Goal: Find specific page/section: Find specific page/section

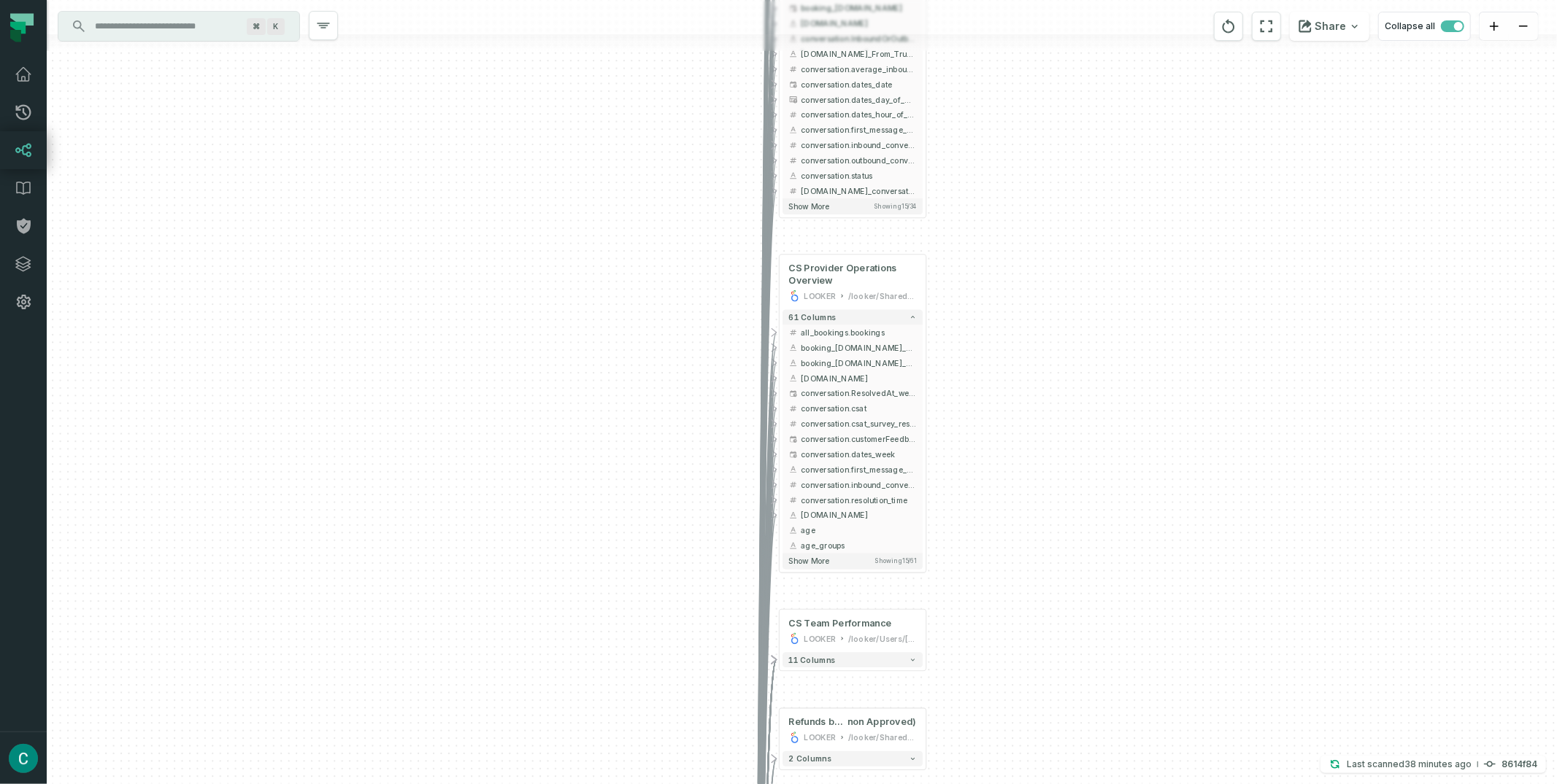
drag, startPoint x: 738, startPoint y: 156, endPoint x: 1032, endPoint y: 536, distance: 480.5
click at [1043, 568] on div "- Talk me to Book (CS Metrics) LOOKER /looker/Shared/Product Group:: [PERSON_NA…" at bounding box center [802, 392] width 1510 height 784
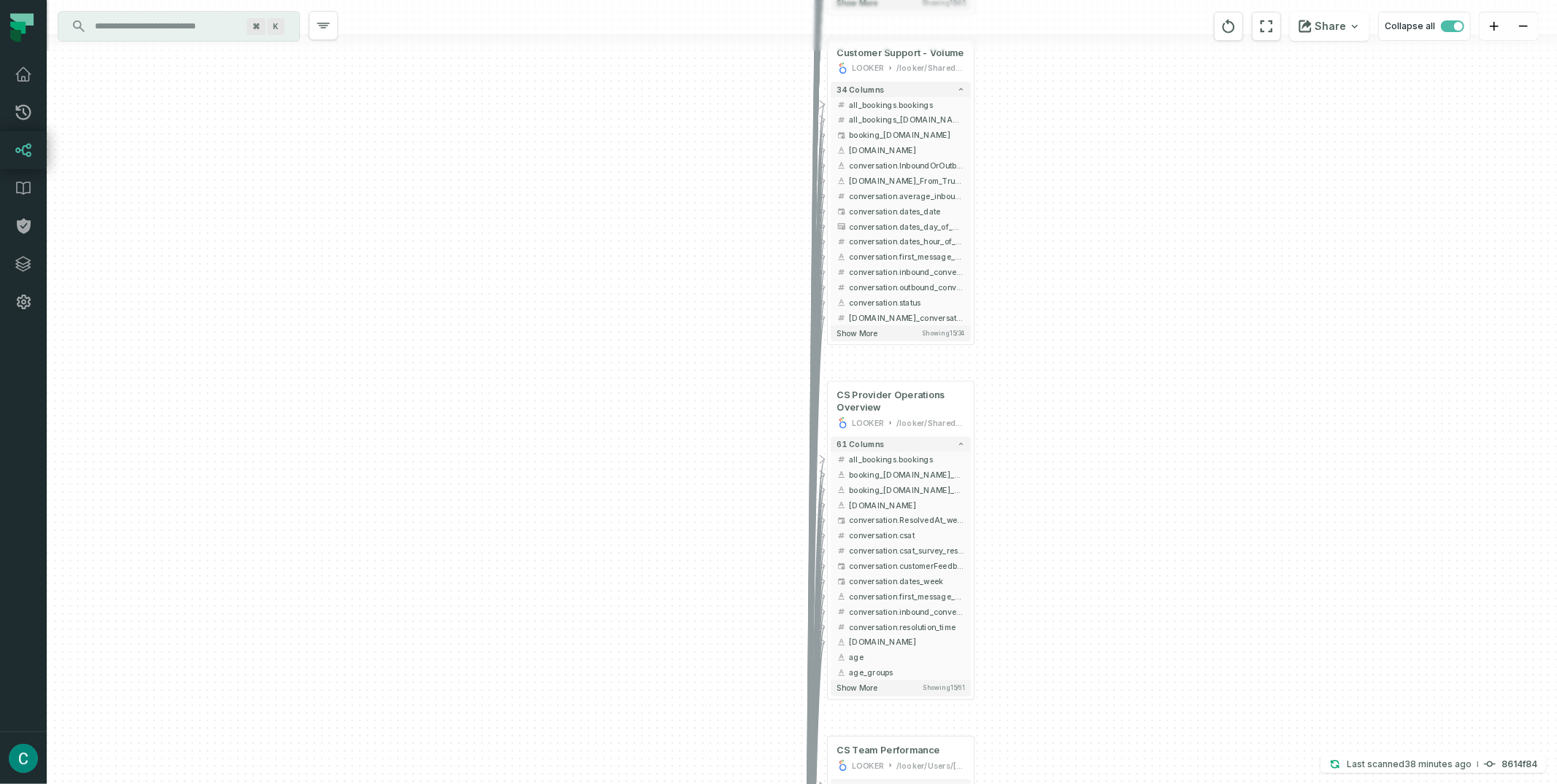
drag, startPoint x: 1017, startPoint y: 450, endPoint x: 1033, endPoint y: 495, distance: 47.8
click at [1033, 495] on div "- Talk me to Book (CS Metrics) LOOKER /looker/Shared/Product Group:: [PERSON_NA…" at bounding box center [802, 392] width 1510 height 784
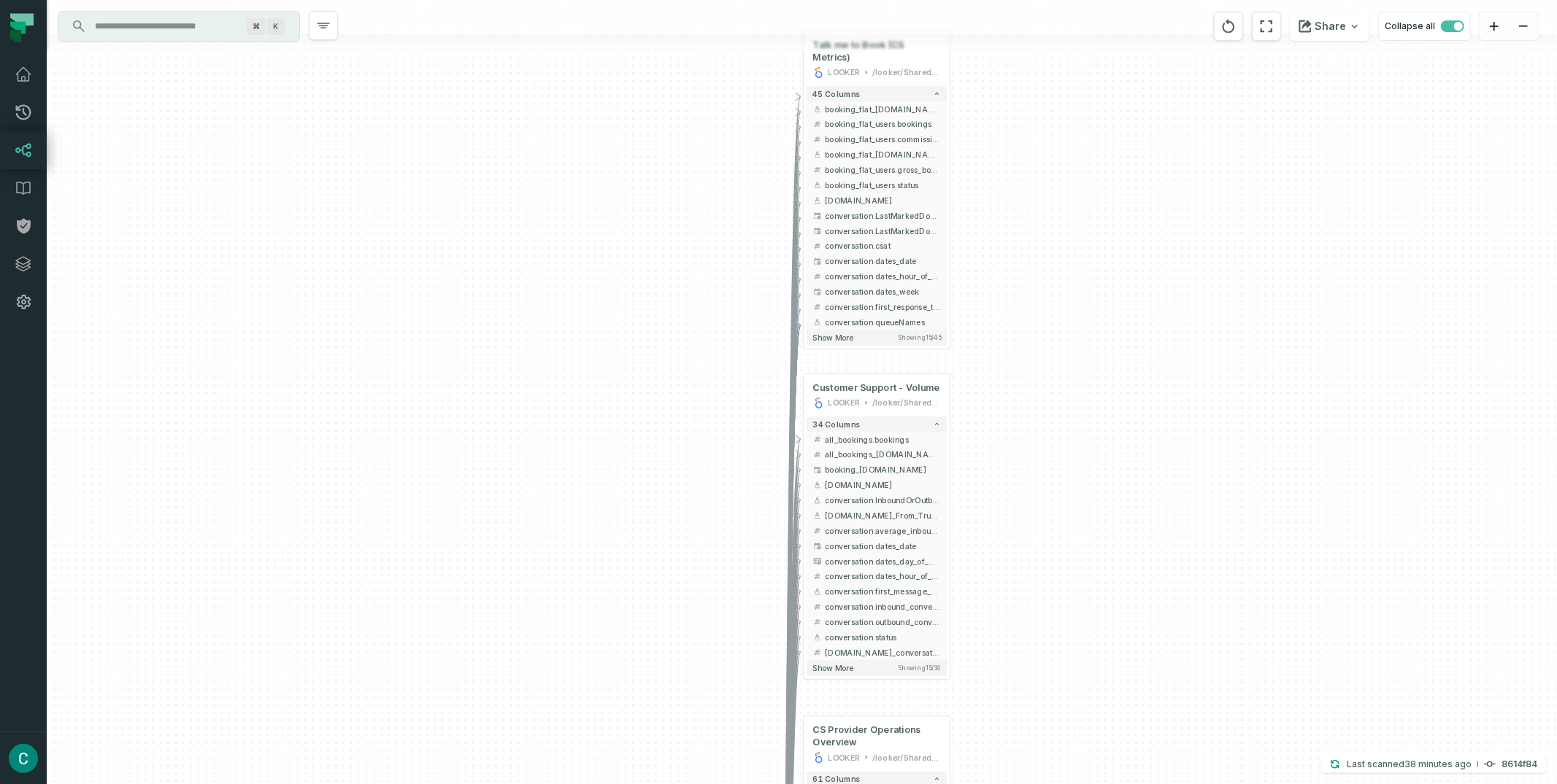
drag, startPoint x: 1041, startPoint y: 199, endPoint x: 1027, endPoint y: 499, distance: 300.3
click at [1020, 651] on div "- Talk me to Book (CS Metrics) LOOKER /looker/Shared/Product Group:: [PERSON_NA…" at bounding box center [802, 392] width 1510 height 784
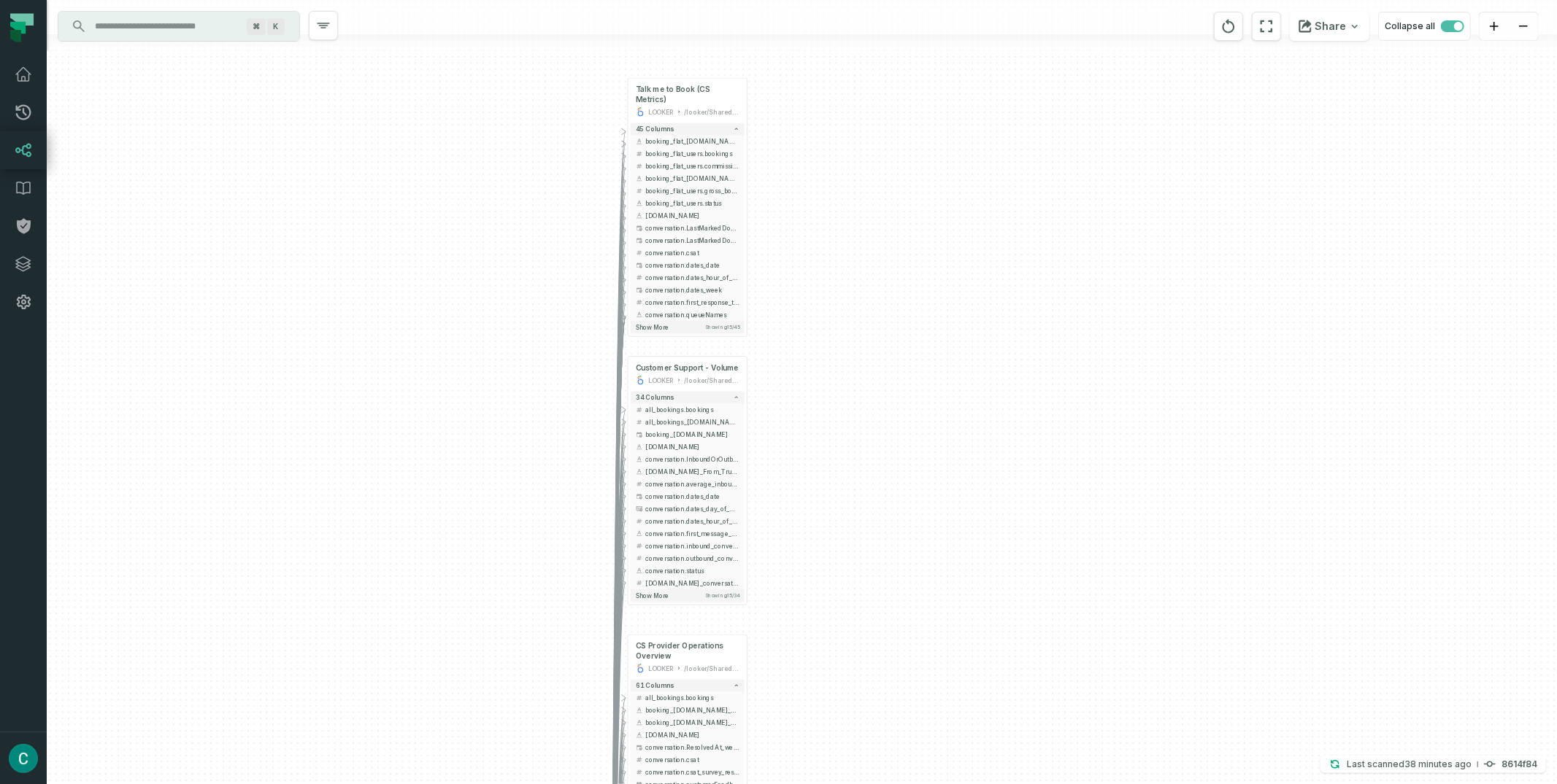
drag, startPoint x: 934, startPoint y: 363, endPoint x: 876, endPoint y: 343, distance: 61.4
click at [876, 343] on div "- Talk me to Book (CS Metrics) LOOKER /looker/Shared/Product Group:: [PERSON_NA…" at bounding box center [802, 392] width 1510 height 784
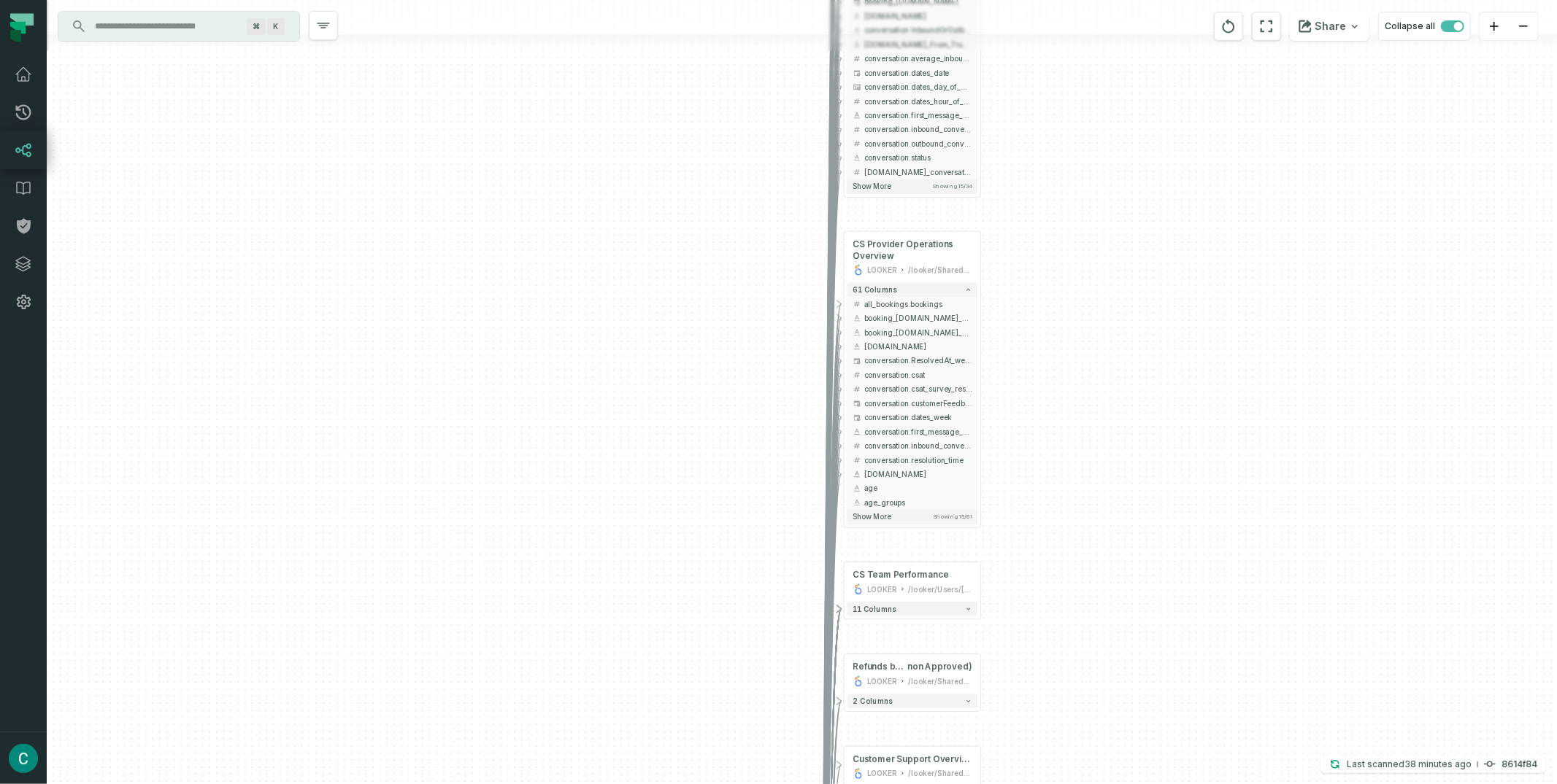
drag, startPoint x: 495, startPoint y: 508, endPoint x: 735, endPoint y: 152, distance: 429.3
click at [732, 65] on div "- Talk me to Book (CS Metrics) LOOKER /looker/Shared/Product Group:: [PERSON_NA…" at bounding box center [802, 392] width 1510 height 784
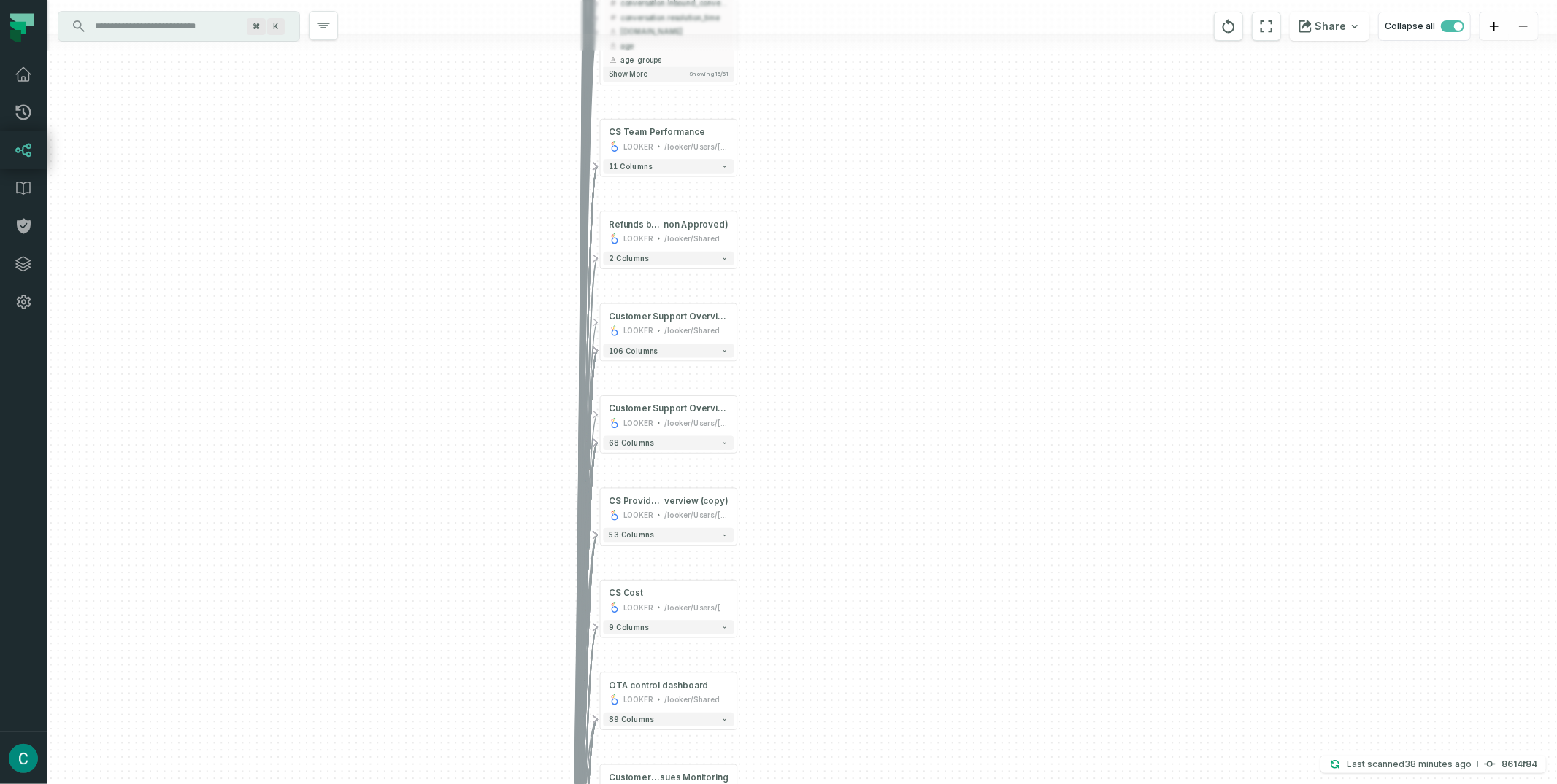
drag, startPoint x: 511, startPoint y: 155, endPoint x: 581, endPoint y: 375, distance: 230.9
click at [511, 154] on div "- Talk me to Book (CS Metrics) LOOKER /looker/Shared/Product Group:: [PERSON_NA…" at bounding box center [802, 392] width 1510 height 784
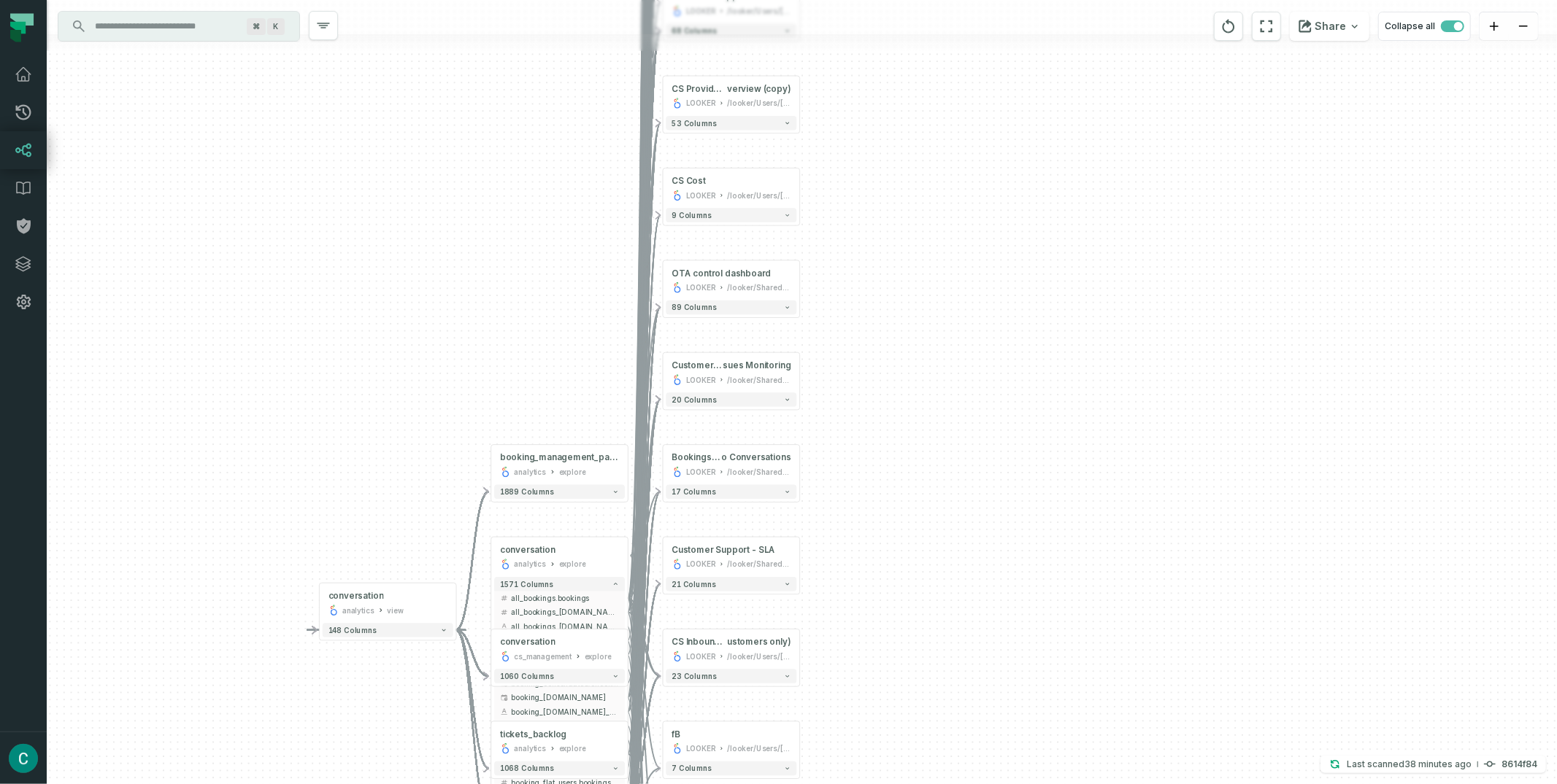
drag, startPoint x: 576, startPoint y: 102, endPoint x: 580, endPoint y: 92, distance: 10.8
click at [580, 92] on div "- Talk me to Book (CS Metrics) LOOKER /looker/Shared/Product Group:: [PERSON_NA…" at bounding box center [802, 392] width 1510 height 784
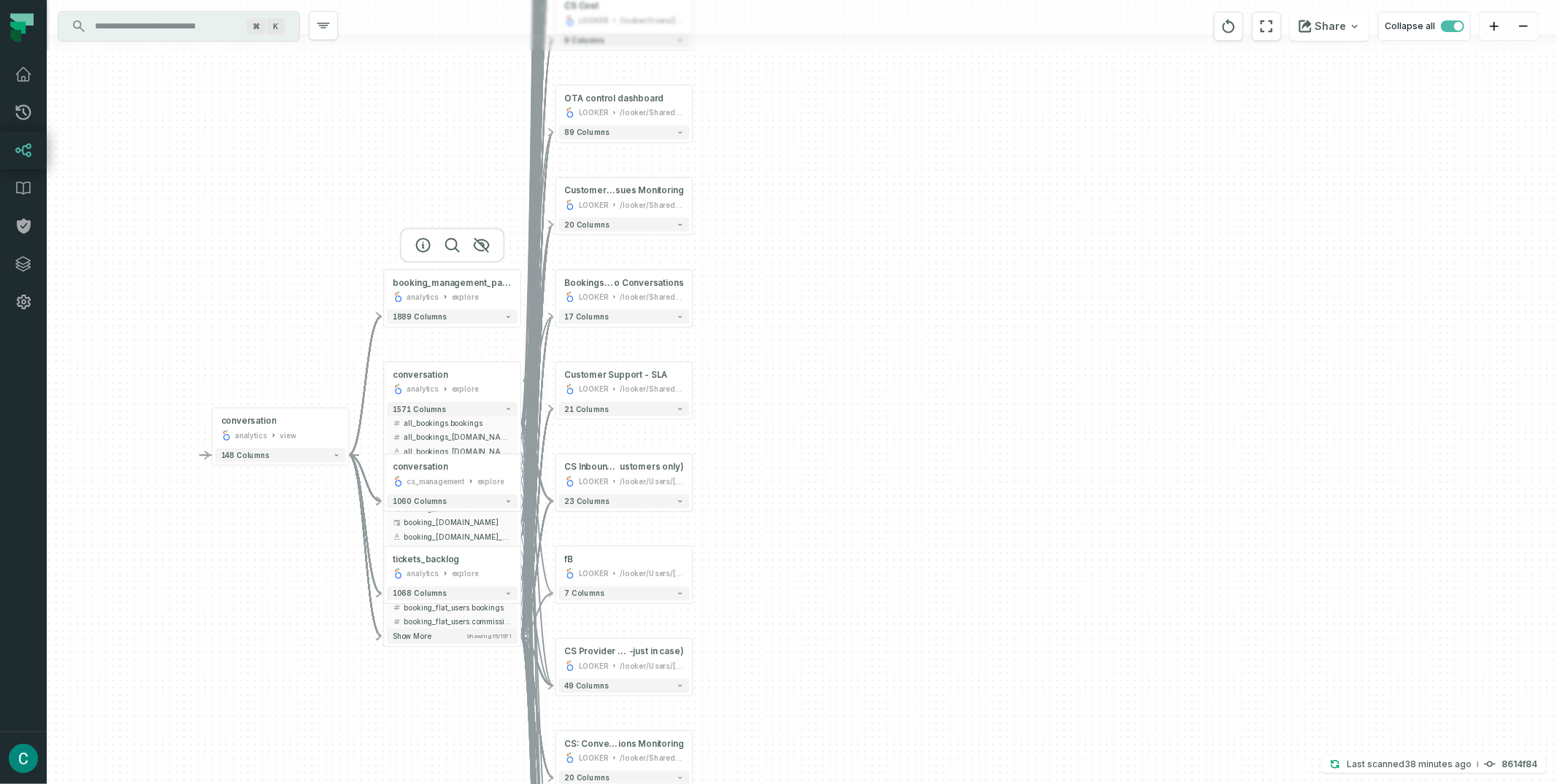
drag, startPoint x: 542, startPoint y: 461, endPoint x: 431, endPoint y: 297, distance: 198.0
click at [431, 297] on div "analytics" at bounding box center [423, 297] width 32 height 12
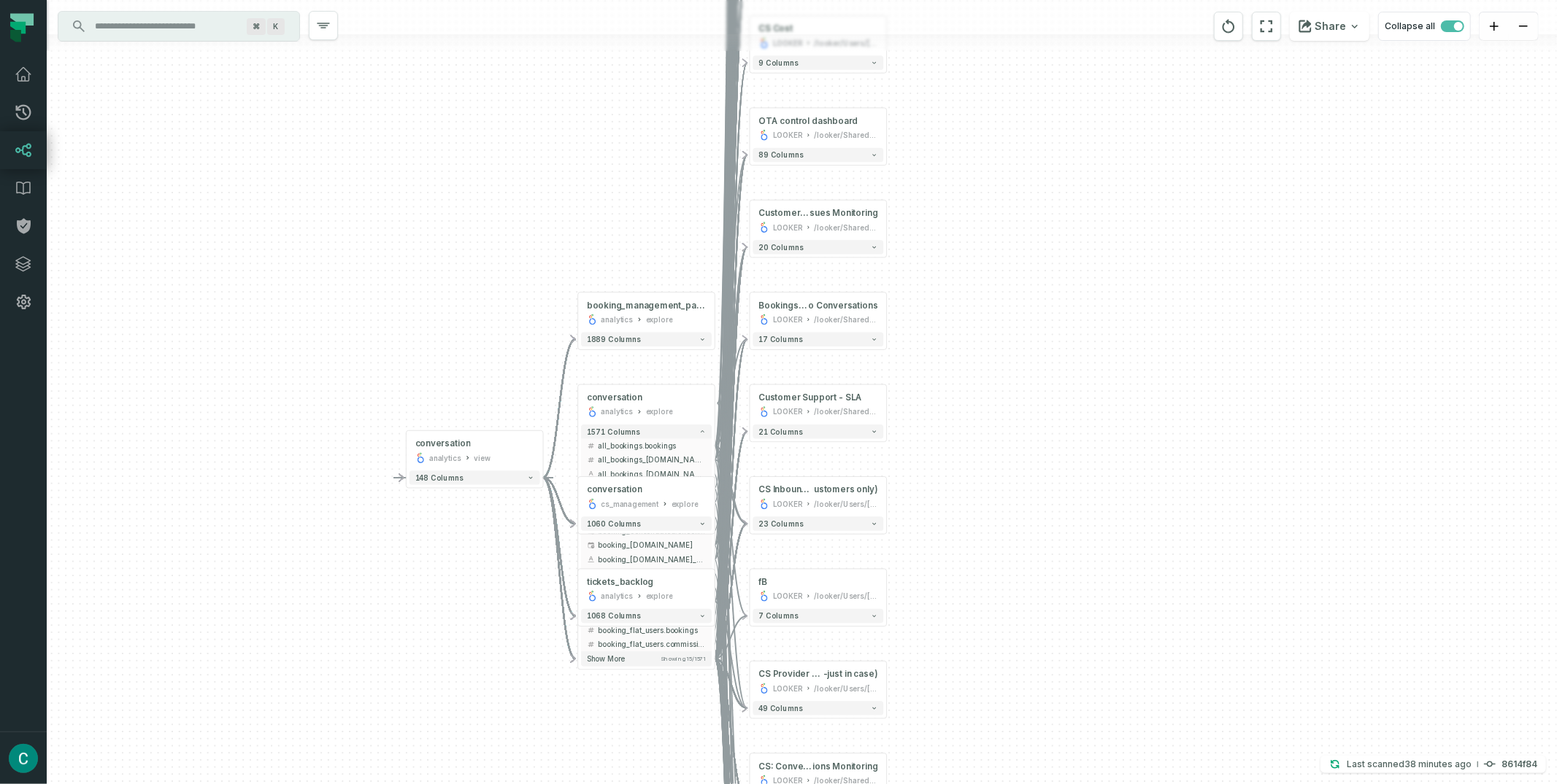
drag, startPoint x: 374, startPoint y: 175, endPoint x: 569, endPoint y: 198, distance: 196.4
click at [569, 198] on div "- Talk me to Book (CS Metrics) LOOKER /looker/Shared/Product Group:: [PERSON_NA…" at bounding box center [802, 392] width 1510 height 784
